Goal: Information Seeking & Learning: Learn about a topic

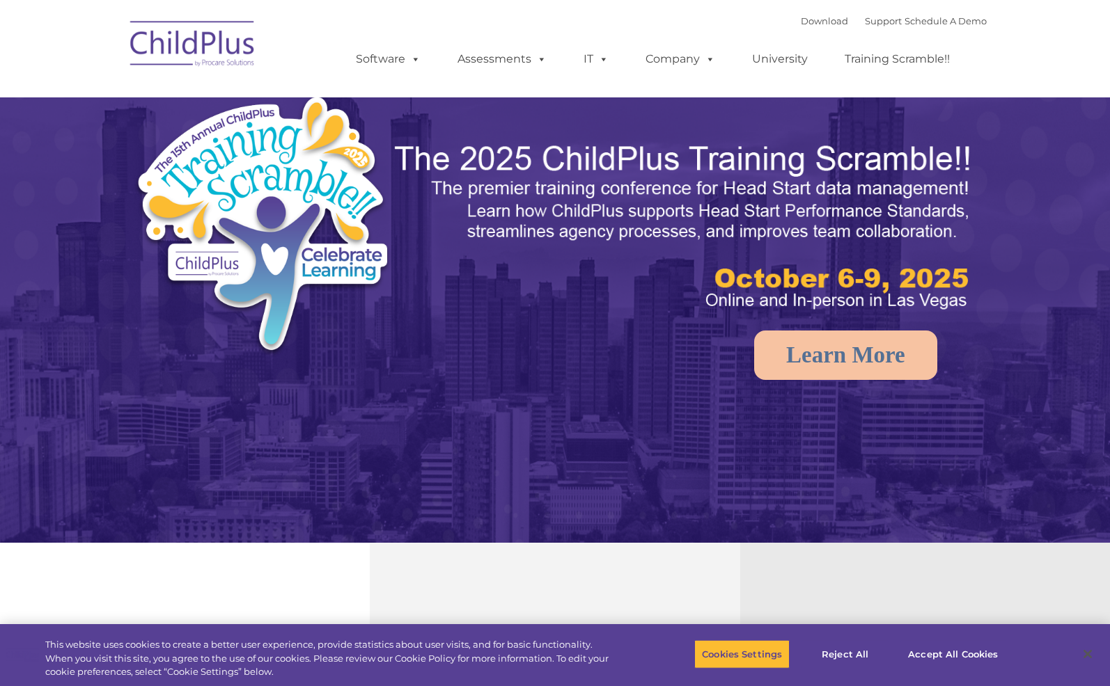
select select "MEDIUM"
click at [812, 652] on button "Reject All" at bounding box center [844, 654] width 87 height 29
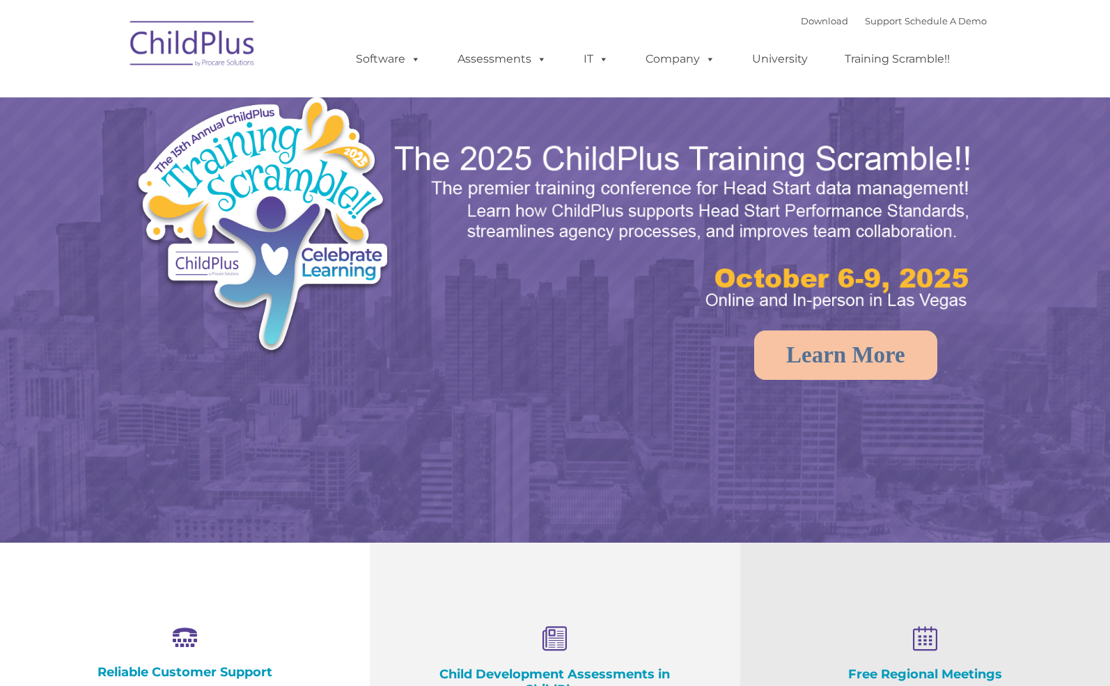
select select "MEDIUM"
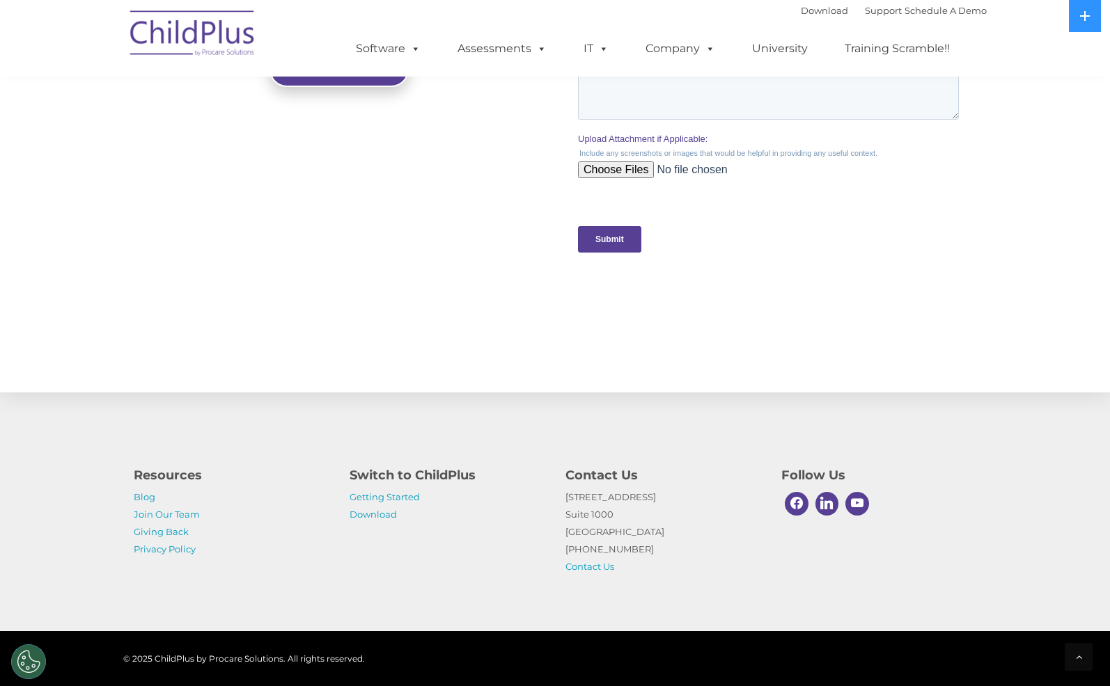
scroll to position [1333, 0]
click at [158, 515] on link "Join Our Team" at bounding box center [167, 514] width 66 height 11
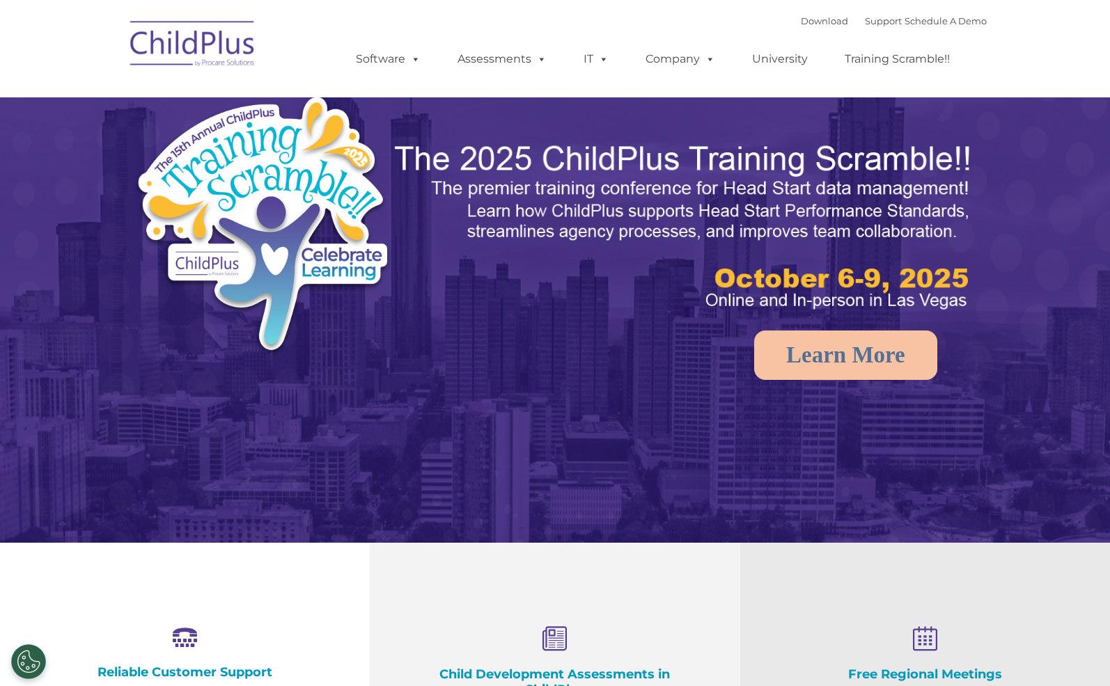
select select "MEDIUM"
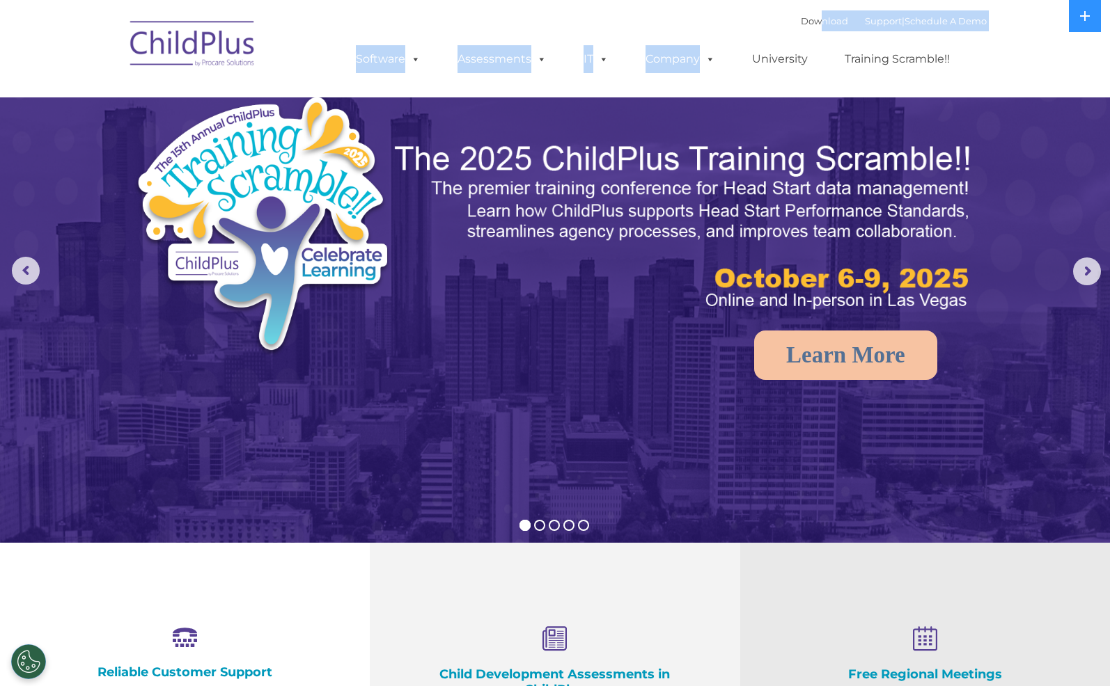
drag, startPoint x: 803, startPoint y: 29, endPoint x: 629, endPoint y: 74, distance: 179.7
click at [629, 74] on div "Download Support | Schedule A Demo  MENU MENU Software ChildPlus: The original…" at bounding box center [657, 48] width 659 height 77
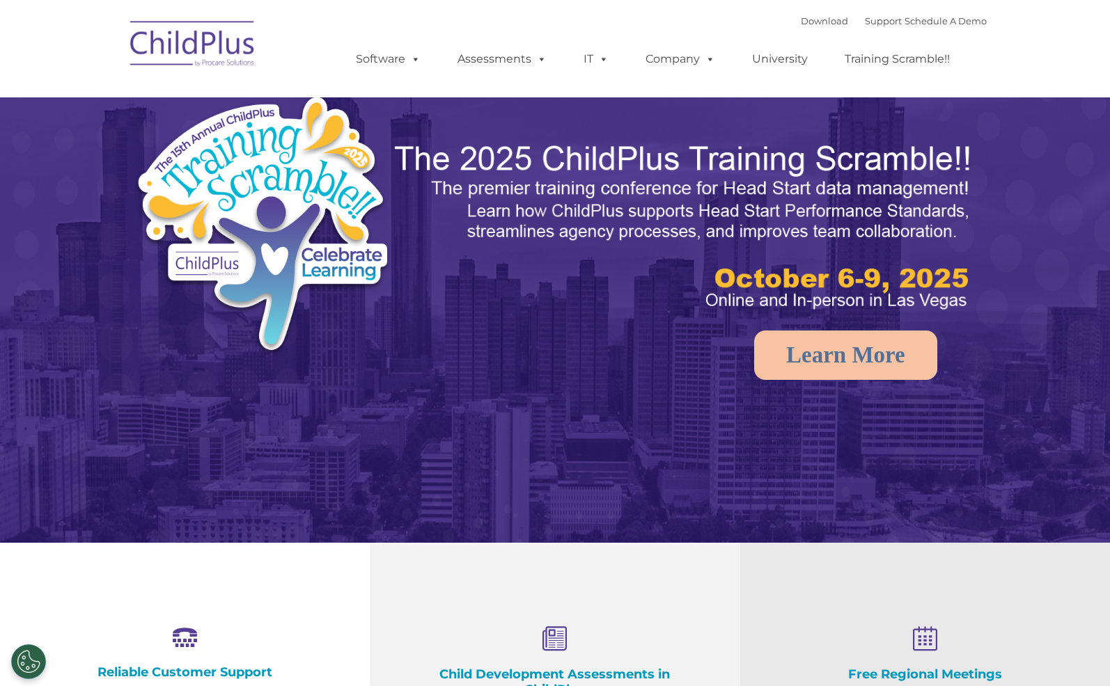
select select "MEDIUM"
click at [1072, 6] on button at bounding box center [1085, 16] width 32 height 32
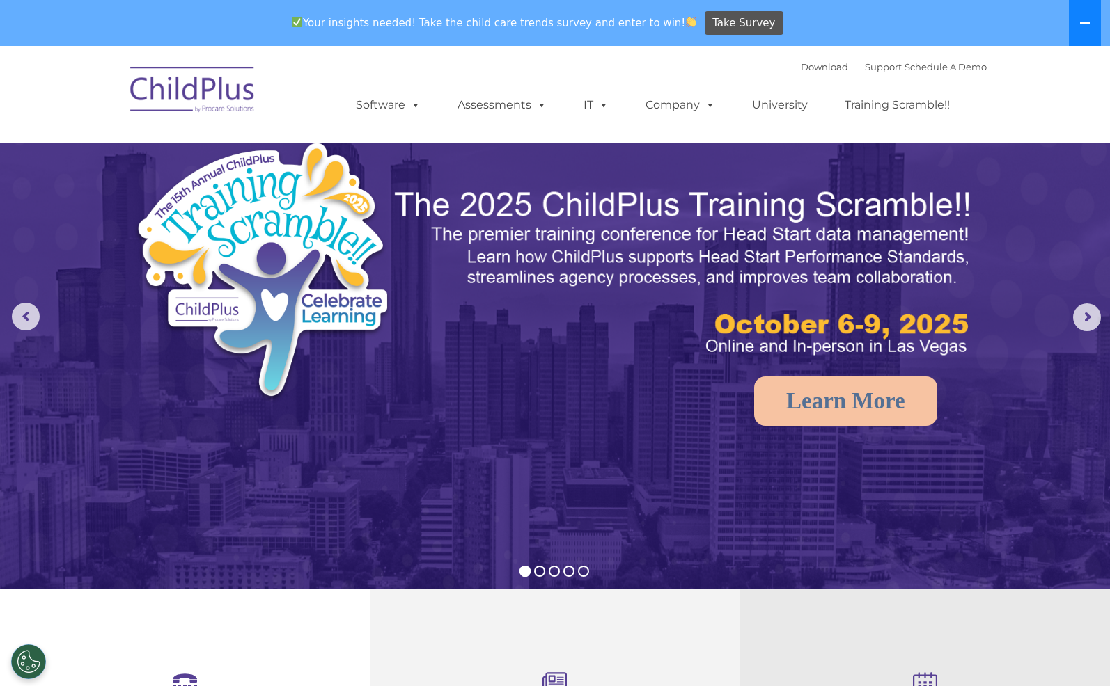
click at [1072, 6] on button at bounding box center [1085, 23] width 32 height 46
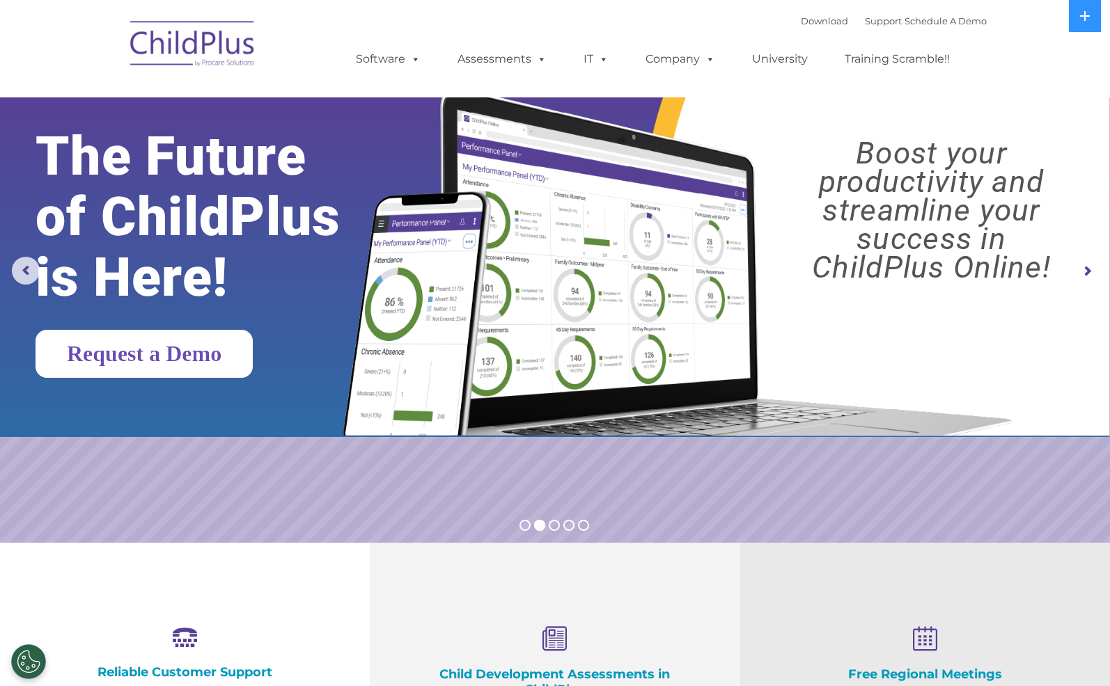
click at [253, 362] on link "Request a Demo" at bounding box center [144, 354] width 217 height 48
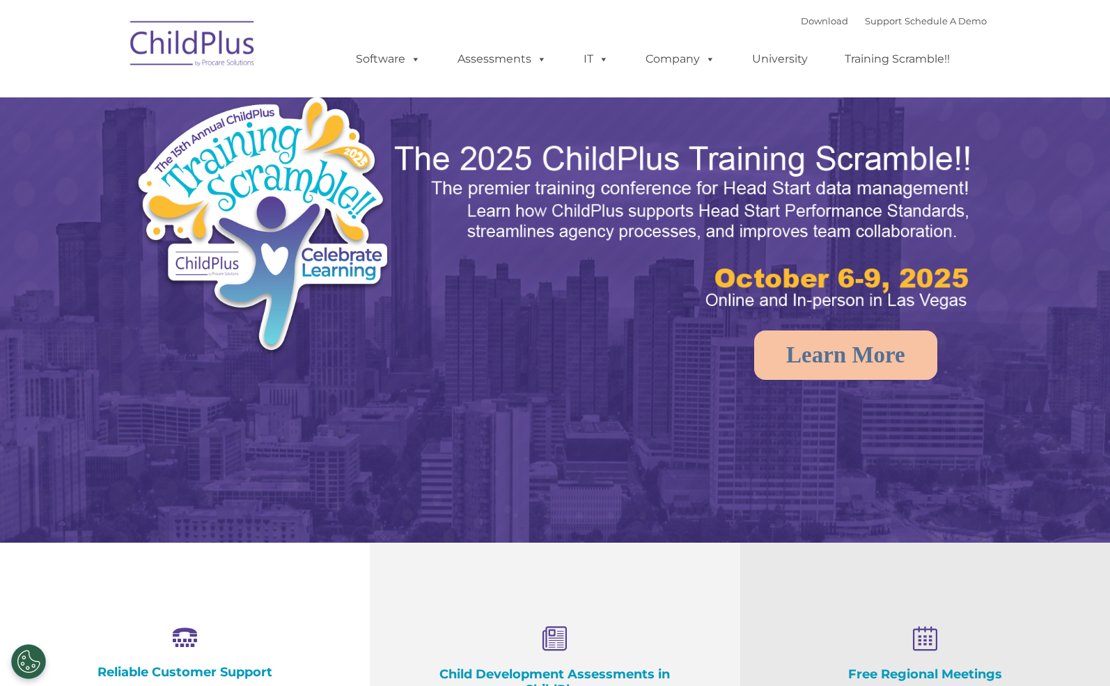
select select "MEDIUM"
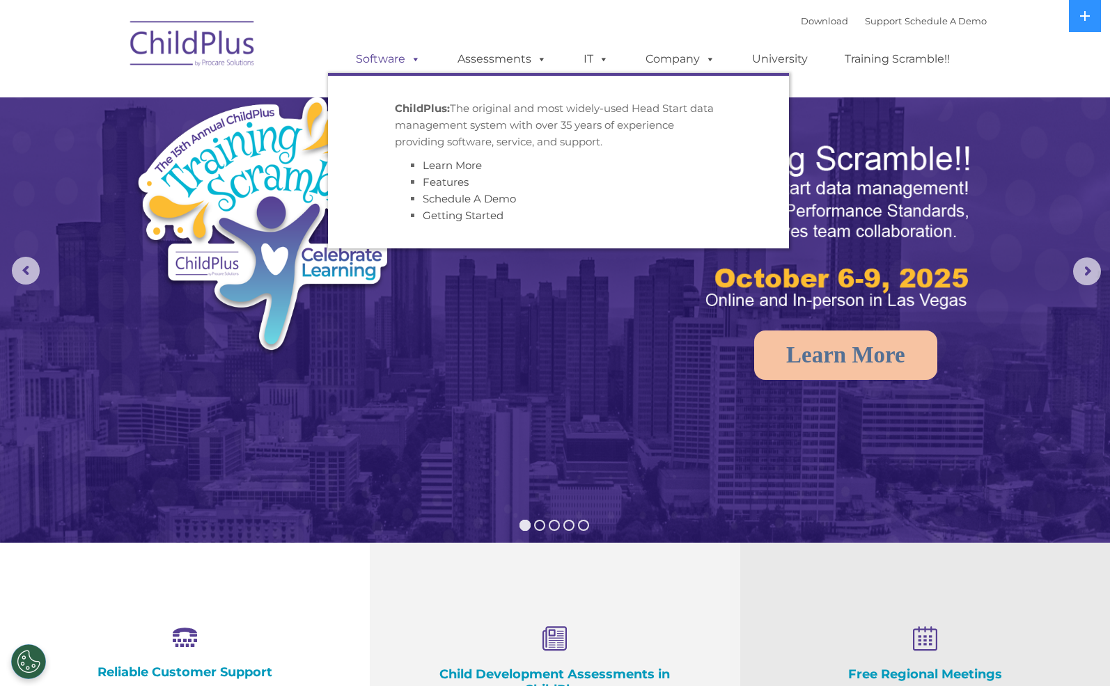
click at [401, 65] on link "Software" at bounding box center [388, 59] width 93 height 28
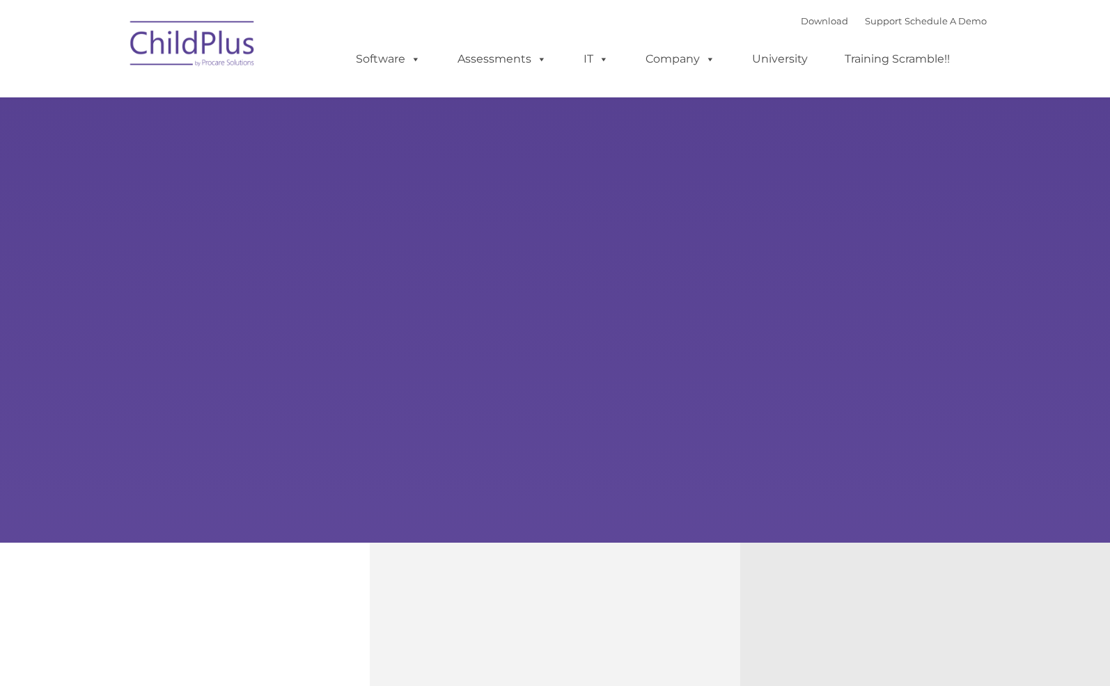
type input ""
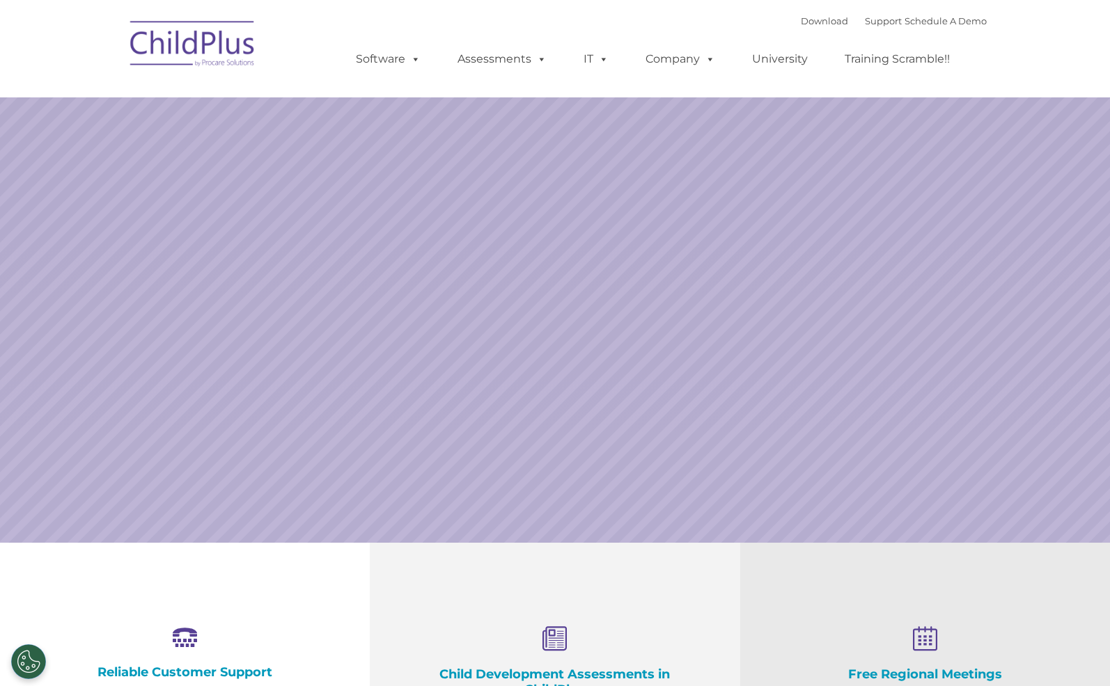
select select "MEDIUM"
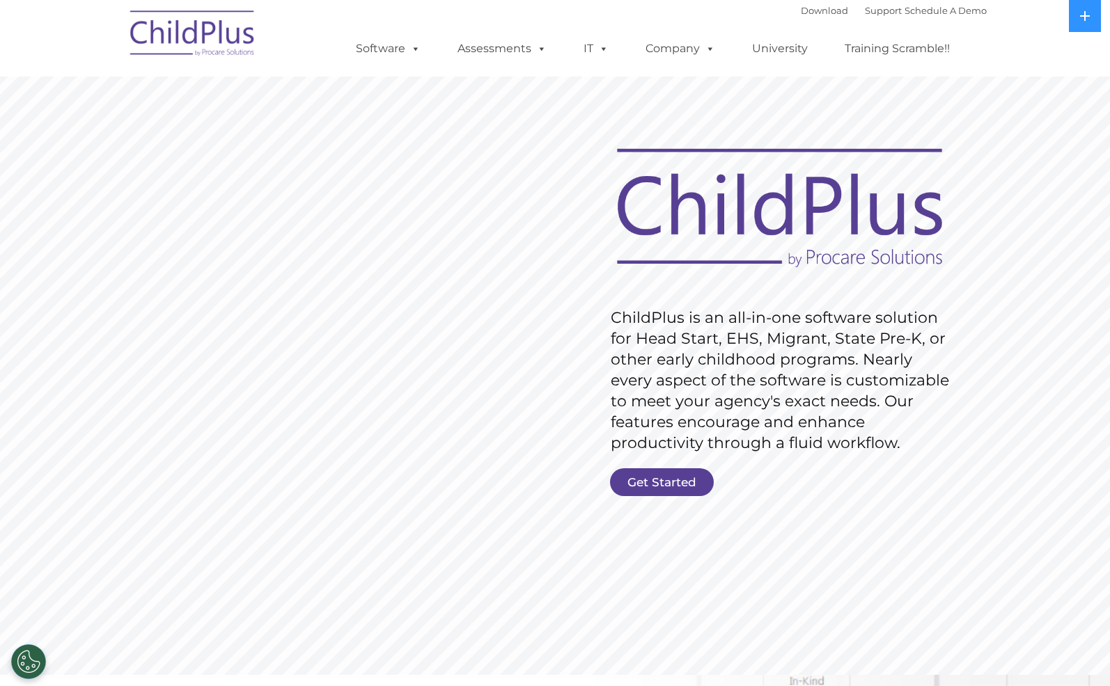
drag, startPoint x: 664, startPoint y: 467, endPoint x: 668, endPoint y: 480, distance: 13.0
click at [668, 480] on rs-slide "Request Pricing ChildPlus is an all-in-one software solution for Head Start, EH…" at bounding box center [555, 362] width 1110 height 627
click at [668, 480] on link "Get Started" at bounding box center [662, 483] width 104 height 28
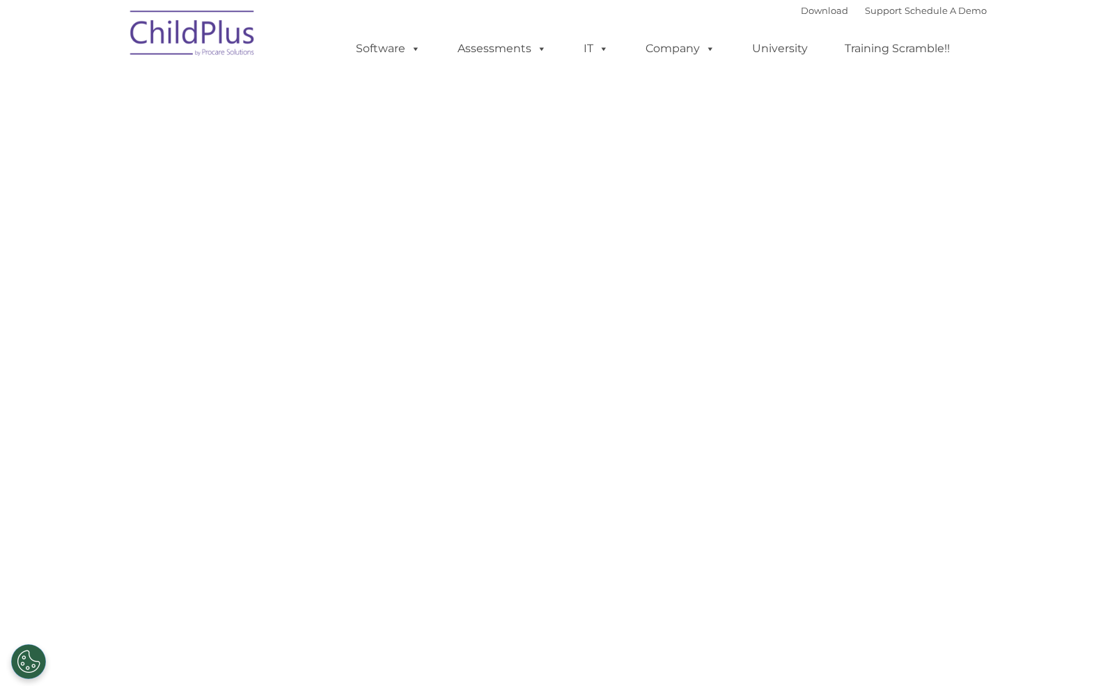
select select "MEDIUM"
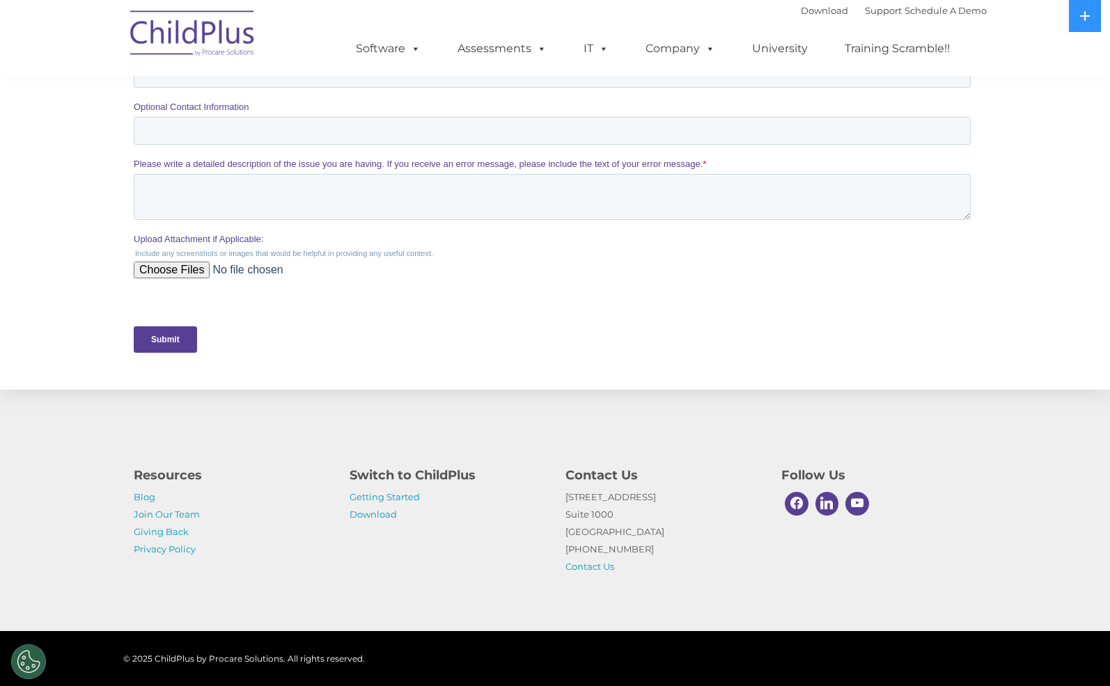
scroll to position [498, 0]
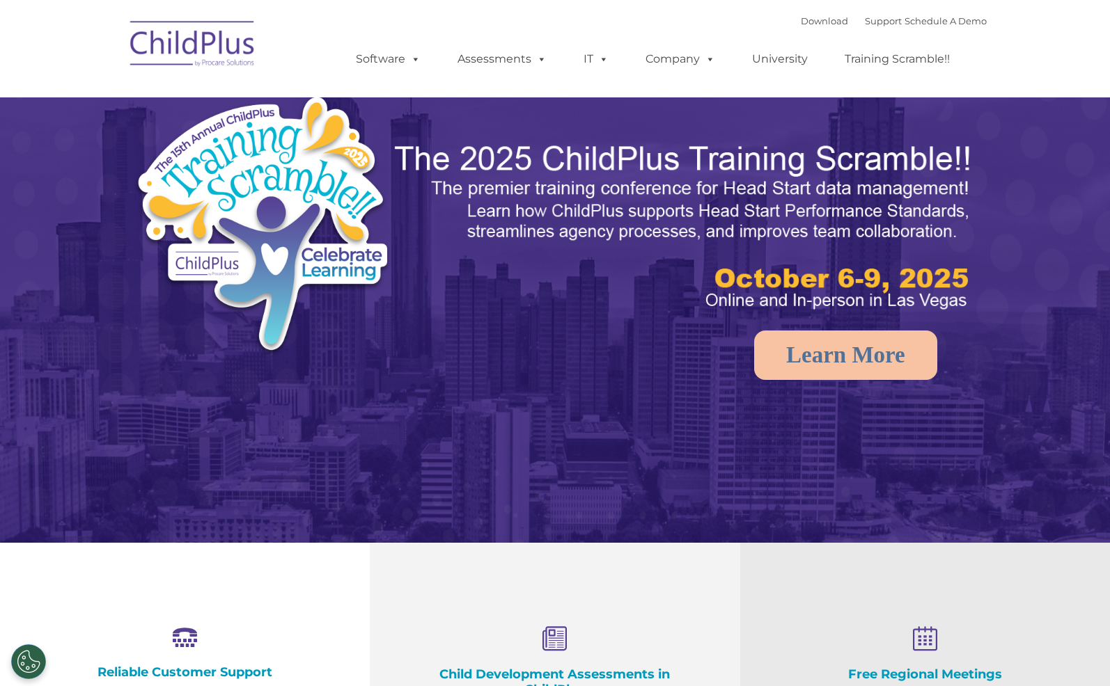
select select "MEDIUM"
